Goal: Browse casually

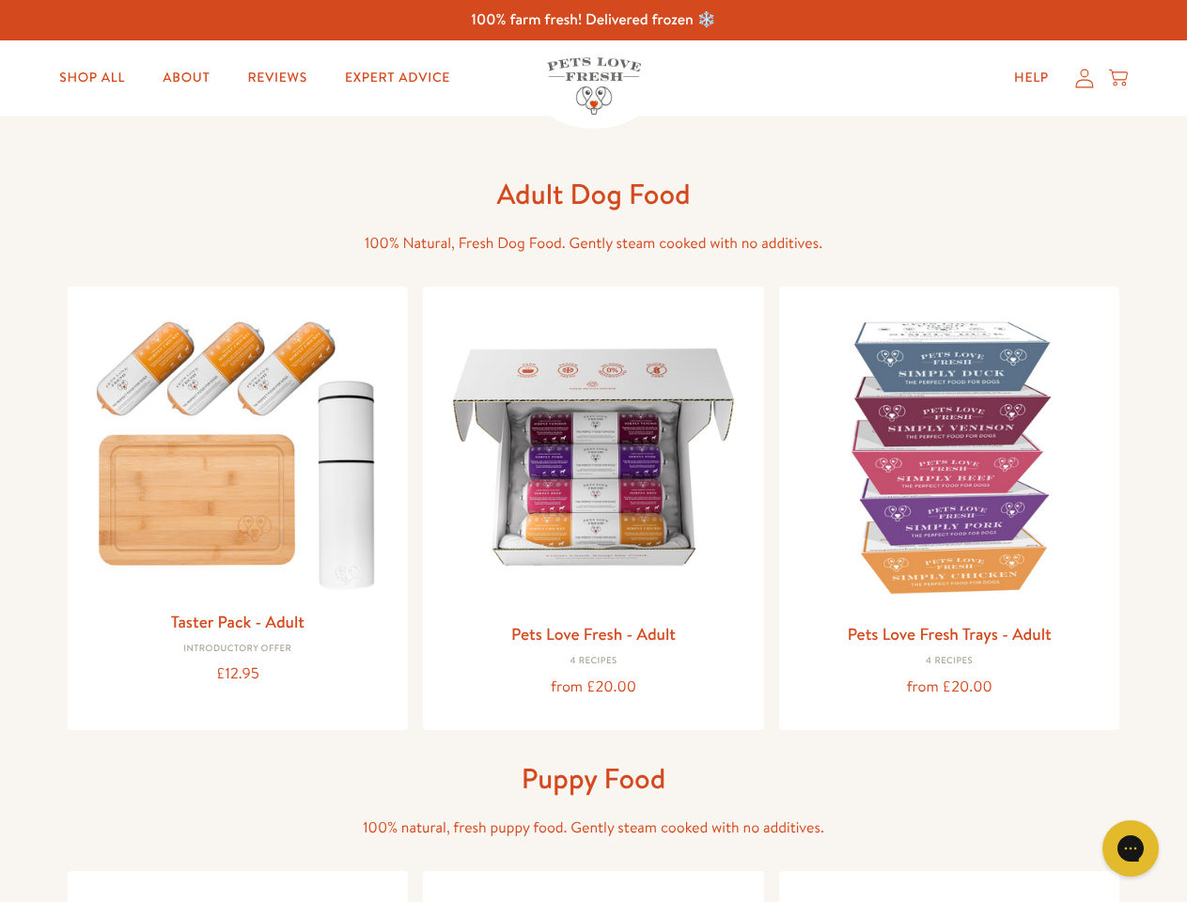
click at [1131, 849] on icon "Gorgias live chat" at bounding box center [1130, 848] width 18 height 18
